Goal: Transaction & Acquisition: Obtain resource

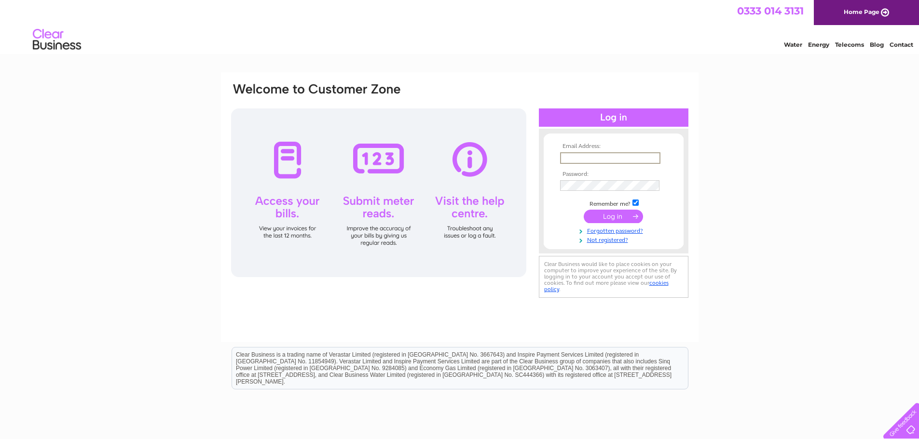
click at [604, 157] on input "text" at bounding box center [610, 158] width 100 height 12
type input "martinbeesley@hotmail.co.uk"
click at [583, 210] on input "submit" at bounding box center [612, 217] width 59 height 14
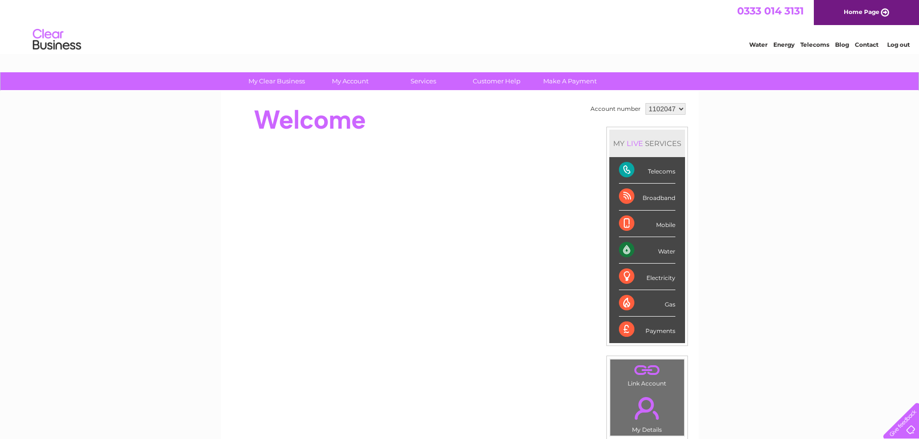
drag, startPoint x: 662, startPoint y: 104, endPoint x: 657, endPoint y: 108, distance: 7.5
click at [662, 104] on select "1102047" at bounding box center [665, 109] width 40 height 12
click at [663, 108] on select "1102047" at bounding box center [665, 109] width 40 height 12
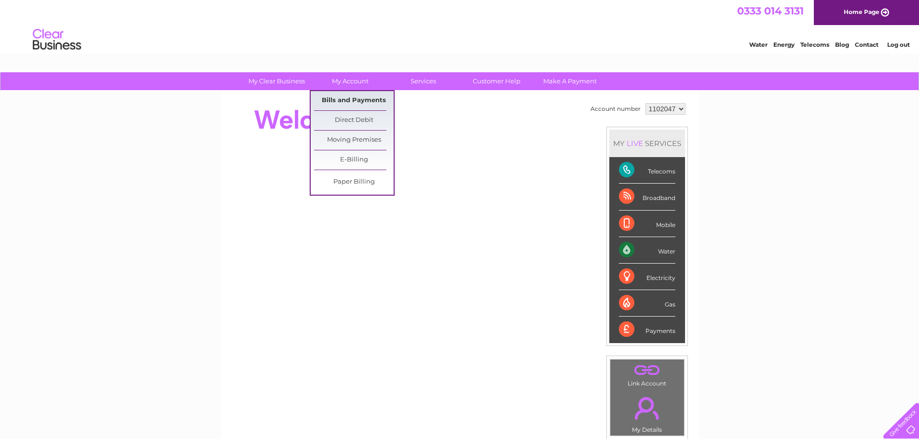
click at [370, 102] on link "Bills and Payments" at bounding box center [354, 100] width 80 height 19
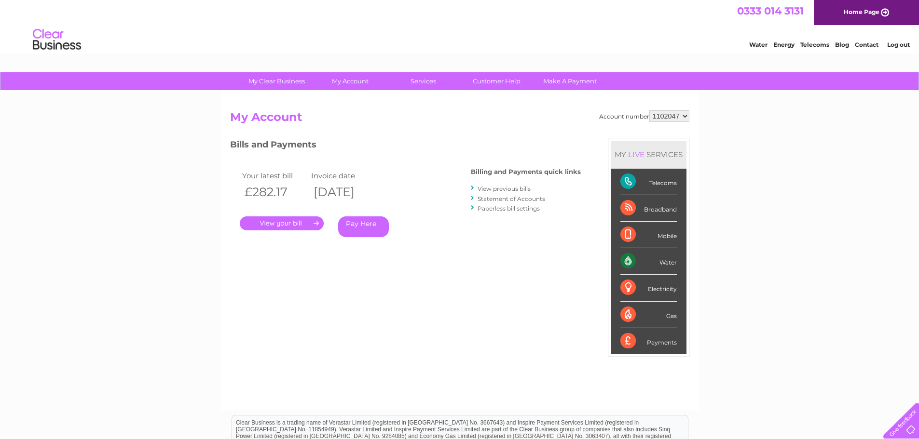
click at [502, 186] on link "View previous bills" at bounding box center [503, 188] width 53 height 7
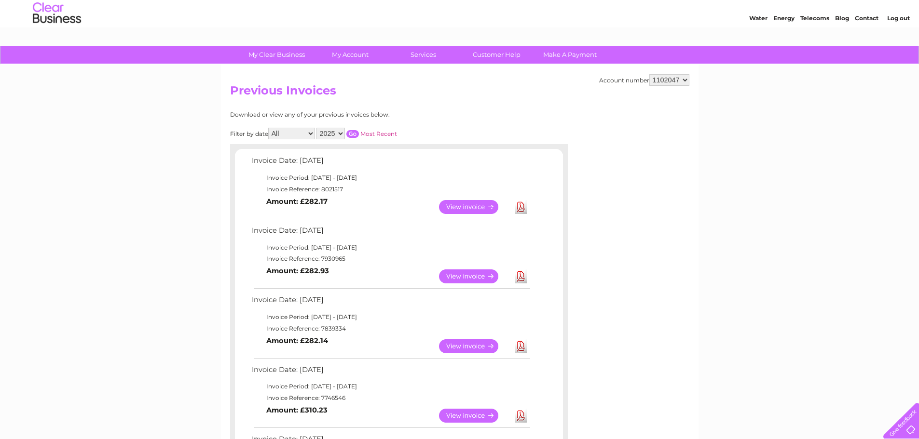
scroll to position [48, 0]
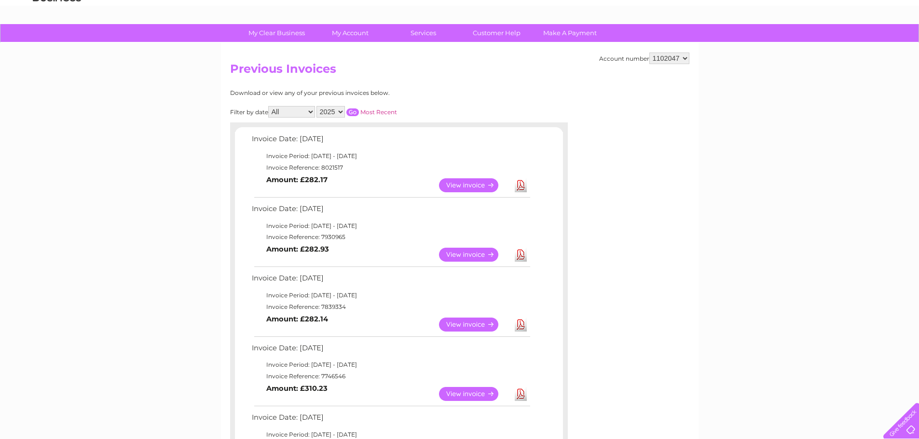
click at [521, 257] on link "Download" at bounding box center [520, 255] width 12 height 14
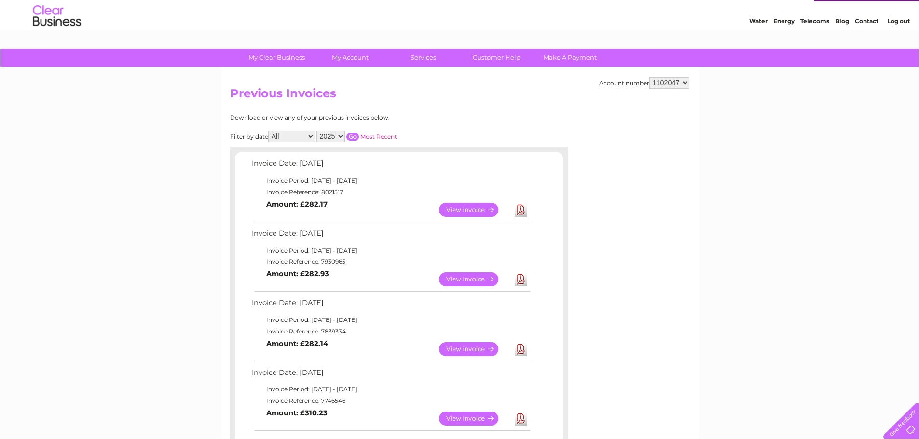
scroll to position [0, 0]
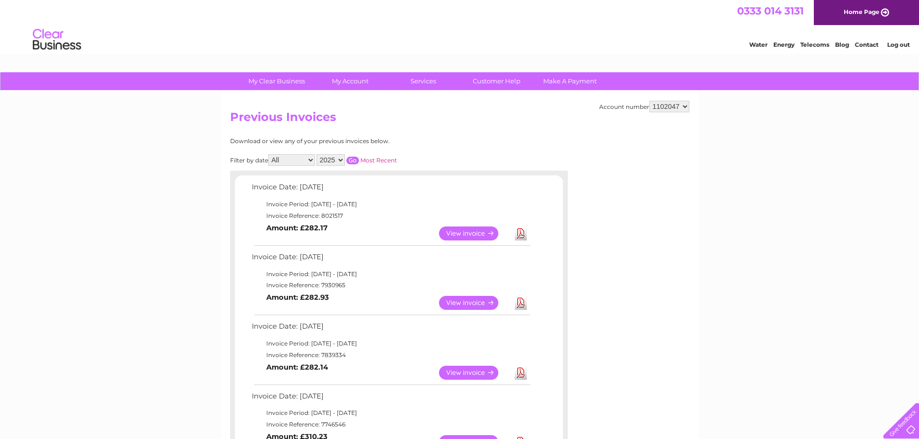
click at [896, 45] on link "Log out" at bounding box center [898, 44] width 23 height 7
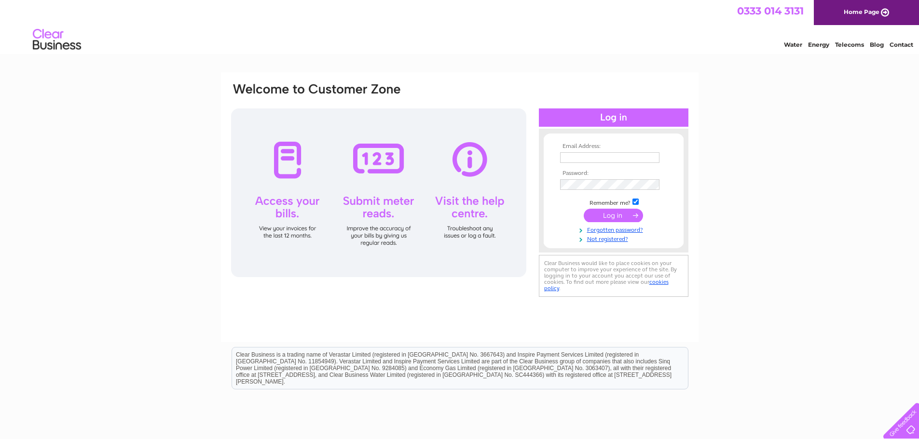
click at [575, 160] on input "text" at bounding box center [609, 157] width 99 height 11
type input "[EMAIL_ADDRESS][DOMAIN_NAME]"
click at [583, 210] on input "submit" at bounding box center [612, 217] width 59 height 14
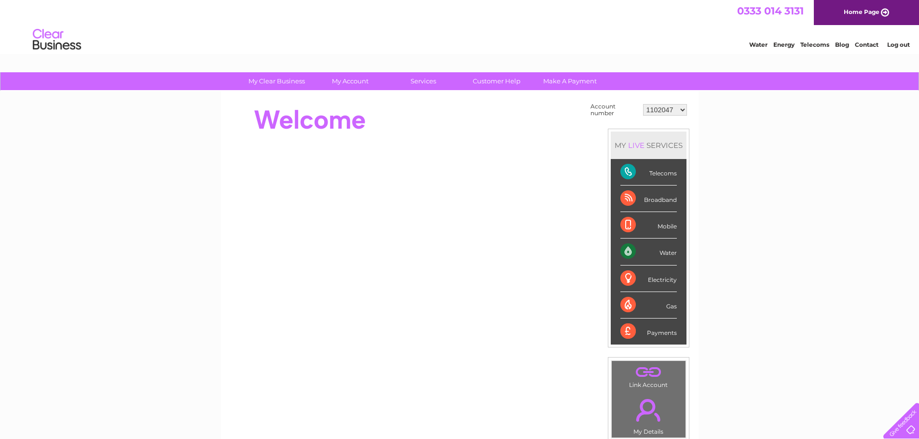
click at [665, 115] on select "1102047 30303544" at bounding box center [665, 110] width 44 height 12
click at [666, 114] on select "1102047 30303544" at bounding box center [665, 110] width 44 height 12
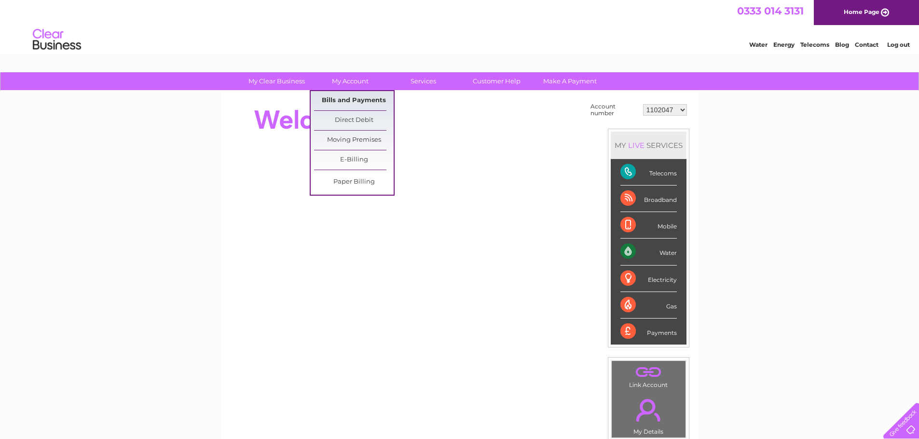
click at [347, 104] on link "Bills and Payments" at bounding box center [354, 100] width 80 height 19
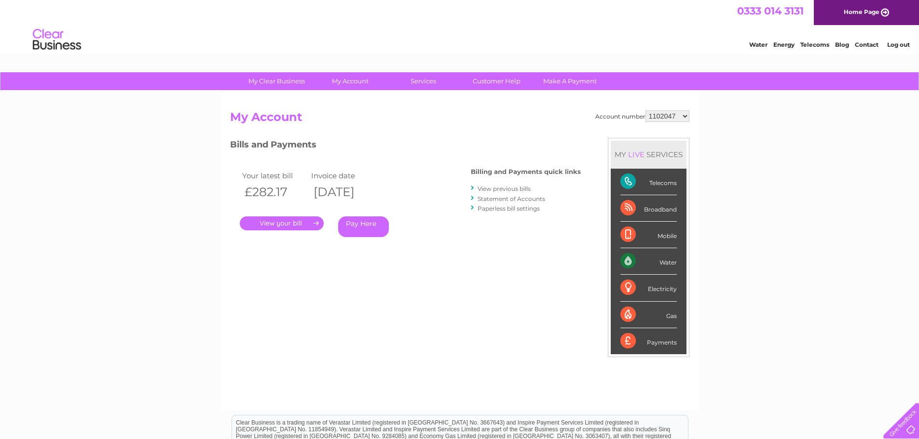
click at [285, 225] on link "." at bounding box center [282, 223] width 84 height 14
click at [505, 186] on link "View previous bills" at bounding box center [503, 188] width 53 height 7
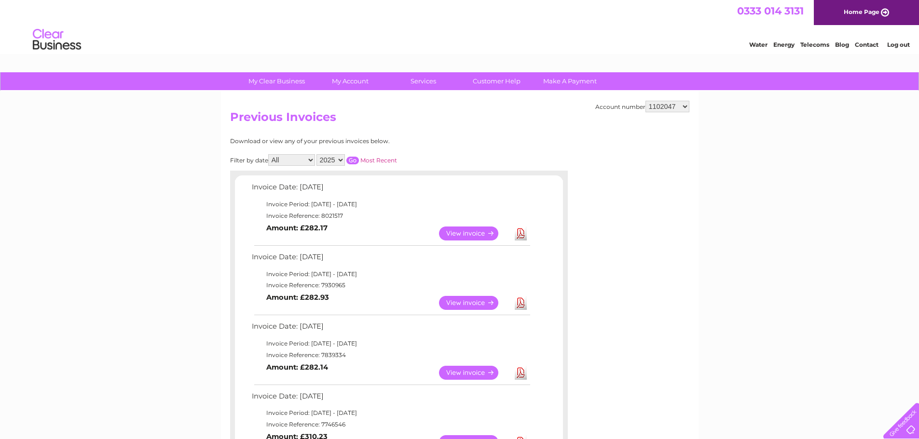
click at [484, 376] on link "View" at bounding box center [474, 373] width 71 height 14
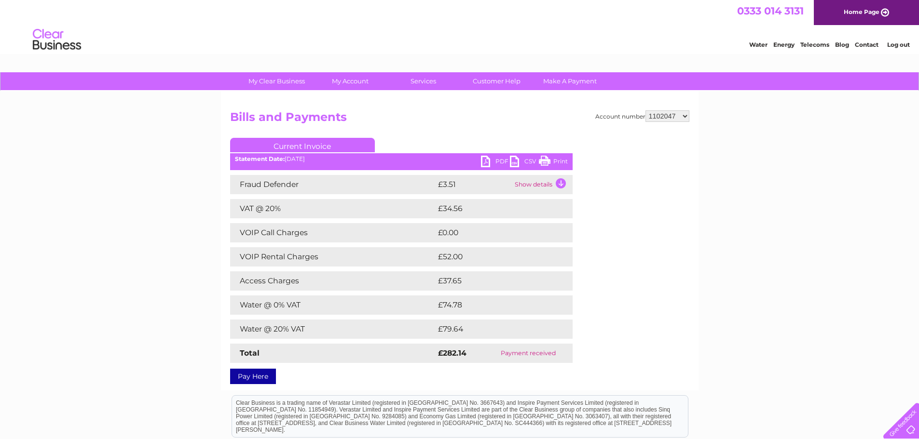
click at [669, 117] on select "1102047 30303544" at bounding box center [667, 116] width 44 height 12
select select "30303544"
click at [645, 110] on select "1102047 30303544" at bounding box center [667, 116] width 44 height 12
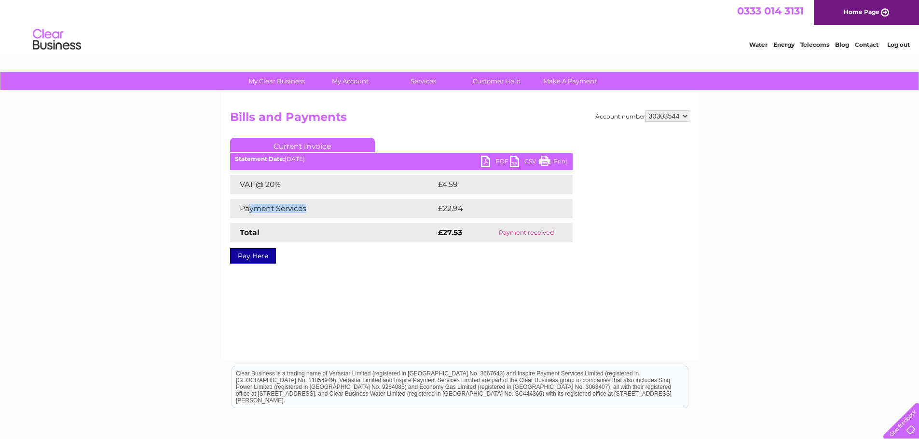
drag, startPoint x: 288, startPoint y: 210, endPoint x: 331, endPoint y: 216, distance: 43.4
click at [342, 216] on td "Payment Services" at bounding box center [332, 208] width 205 height 19
click at [683, 116] on select "1102047 30303544" at bounding box center [667, 116] width 44 height 12
drag, startPoint x: 683, startPoint y: 116, endPoint x: 676, endPoint y: 117, distance: 6.8
click at [683, 116] on select "1102047 30303544" at bounding box center [667, 116] width 44 height 12
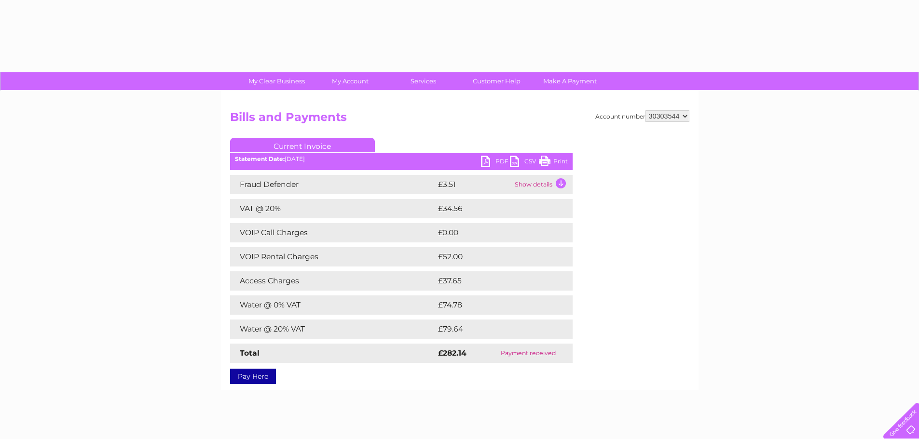
select select "30303544"
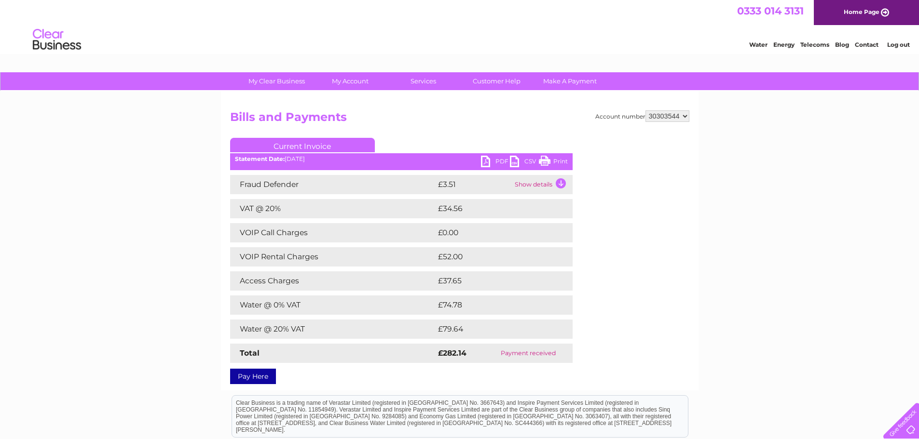
click at [660, 115] on select "1102047 30303544" at bounding box center [667, 116] width 44 height 12
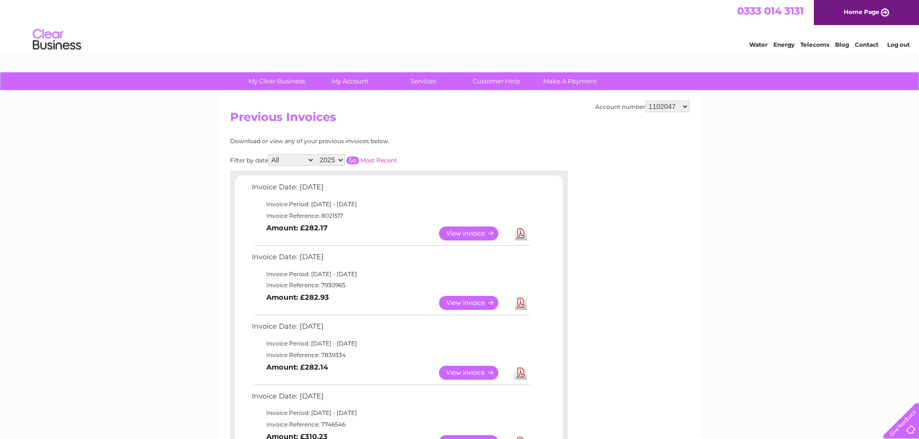
click at [660, 104] on select "1102047 30303544" at bounding box center [667, 107] width 44 height 12
select select "30303544"
click at [645, 101] on select "1102047 30303544" at bounding box center [667, 107] width 44 height 12
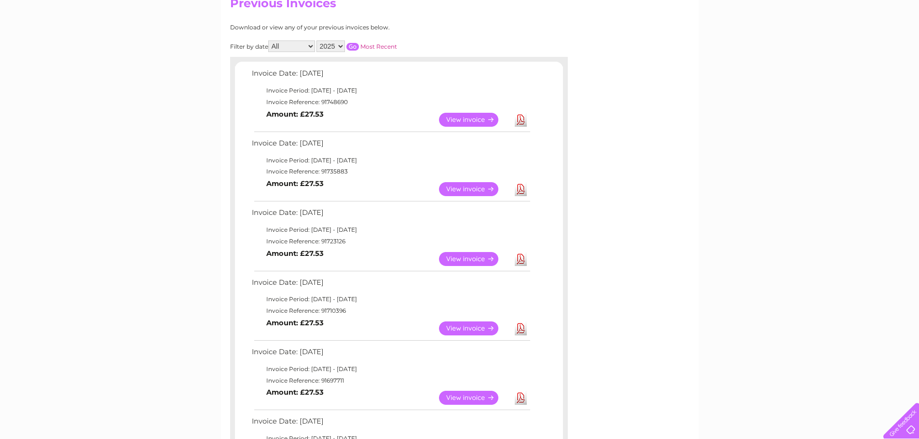
scroll to position [96, 0]
